Goal: Navigation & Orientation: Find specific page/section

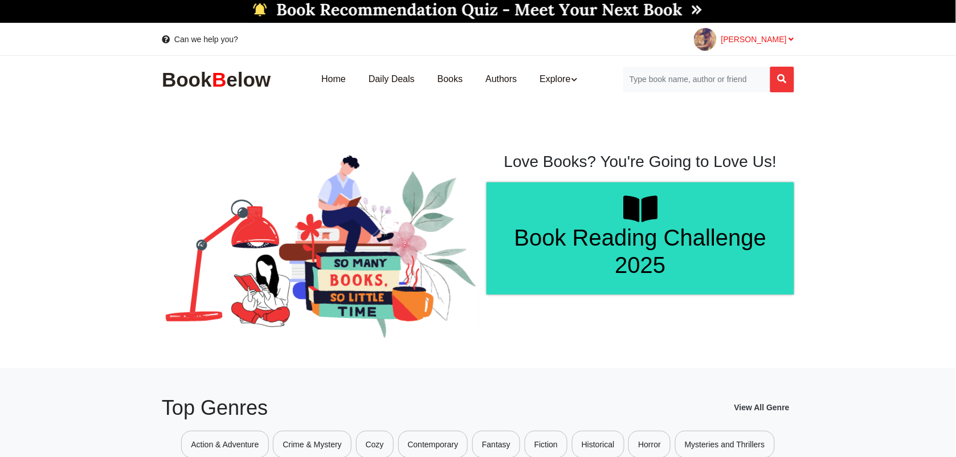
click at [788, 38] on span "[PERSON_NAME]" at bounding box center [757, 39] width 73 height 9
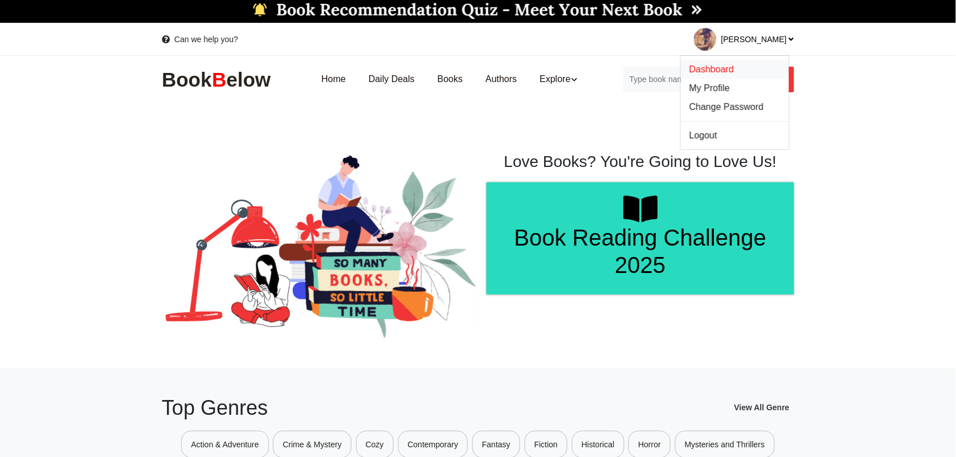
click at [727, 66] on span "Dashboard" at bounding box center [711, 69] width 44 height 10
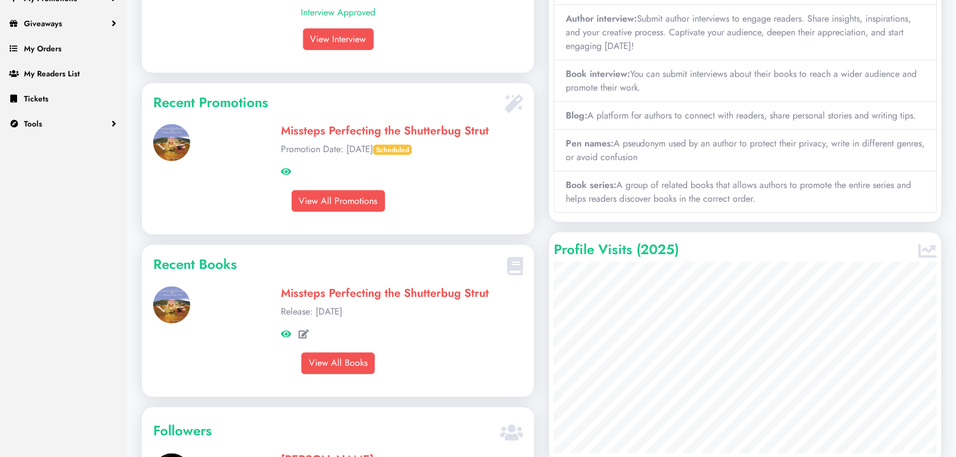
scroll to position [214, 0]
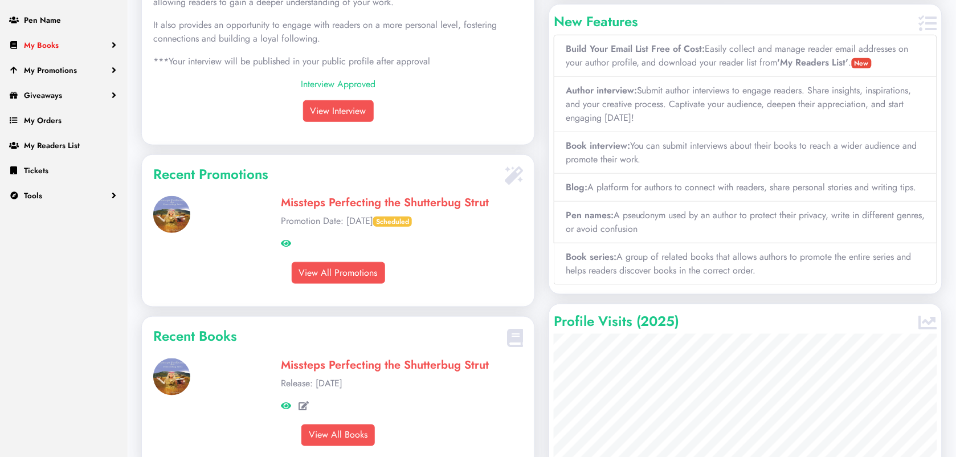
click at [28, 38] on link "My Books" at bounding box center [64, 44] width 128 height 25
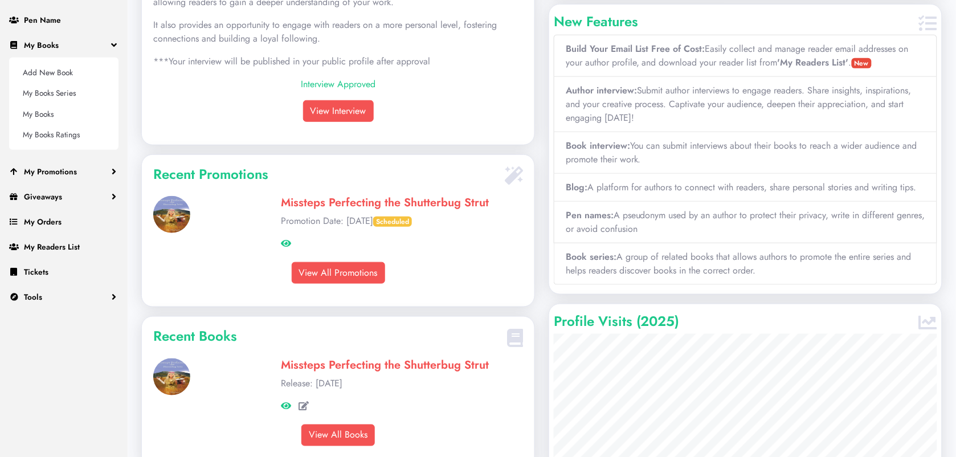
click at [352, 373] on link "Missteps Perfecting the Shutterbug Strut" at bounding box center [385, 365] width 208 height 17
